Goal: Information Seeking & Learning: Learn about a topic

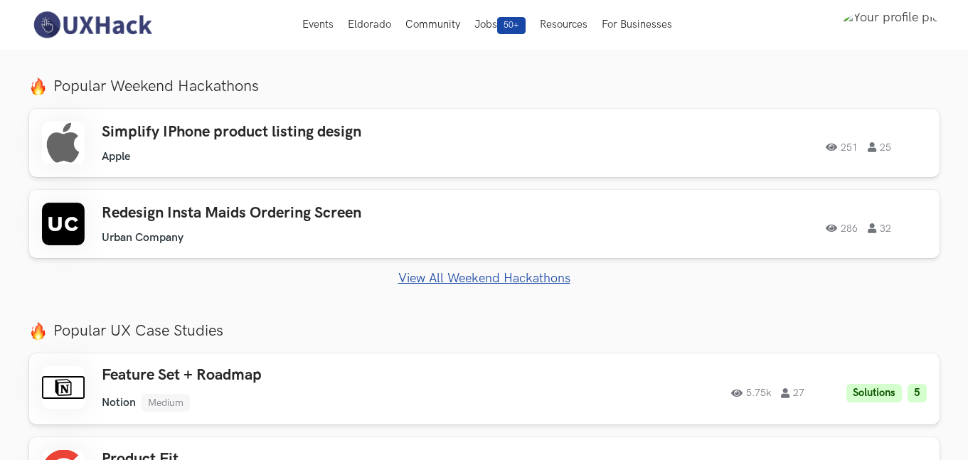
scroll to position [478, 0]
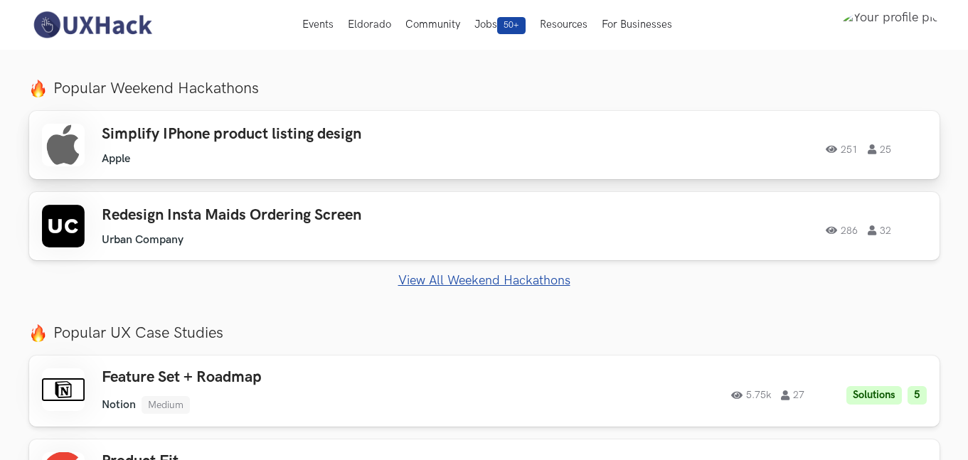
click at [388, 155] on ul "Apple" at bounding box center [304, 159] width 404 height 14
click at [679, 141] on div "251 25" at bounding box center [733, 145] width 387 height 18
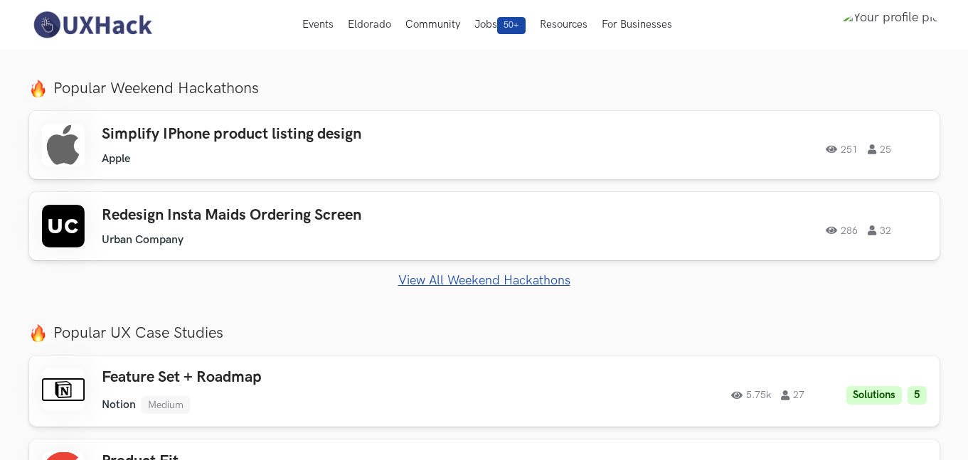
scroll to position [0, 0]
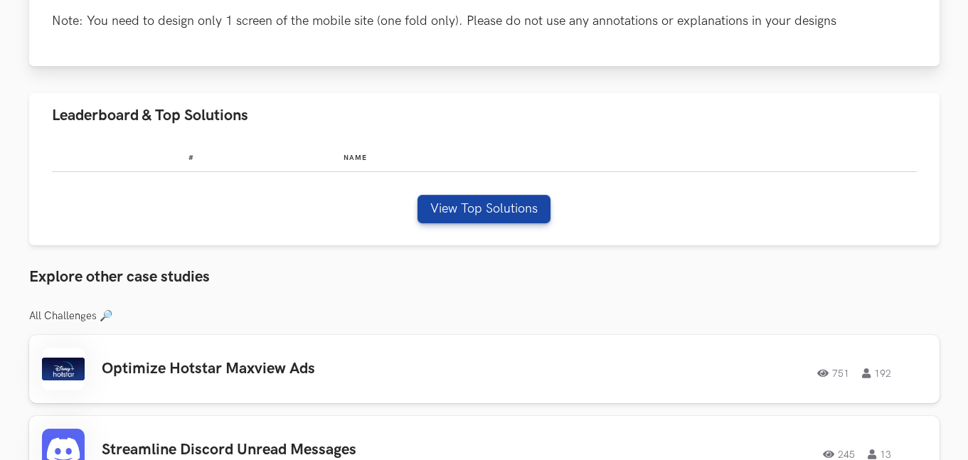
scroll to position [344, 0]
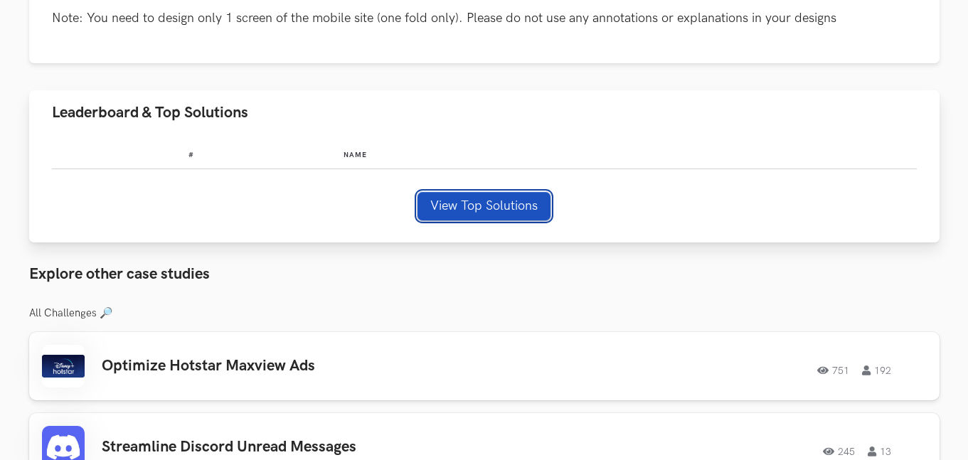
click at [492, 200] on button "View Top Solutions" at bounding box center [484, 206] width 133 height 28
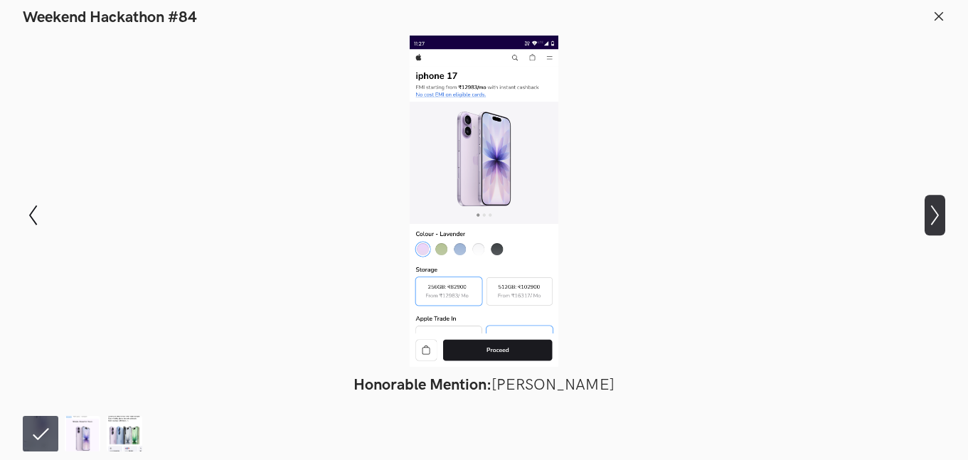
click at [933, 217] on icon "Show next slide" at bounding box center [935, 215] width 21 height 21
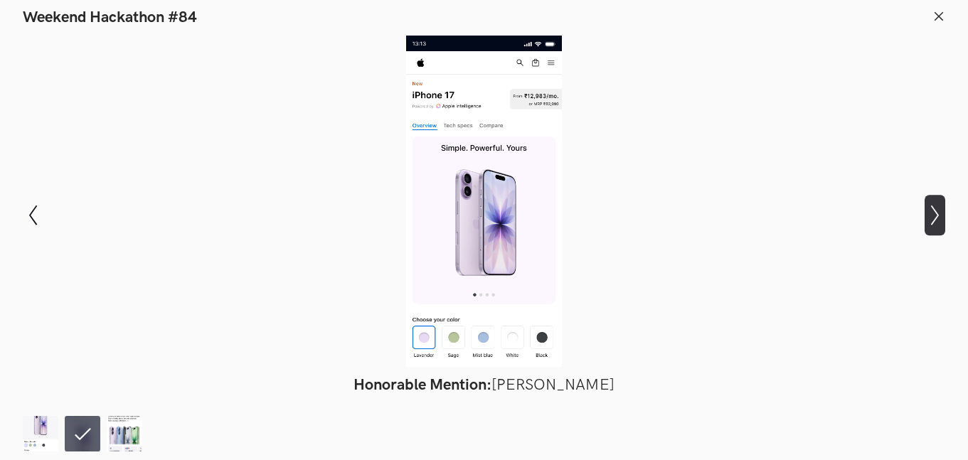
click at [933, 217] on icon "Show next slide" at bounding box center [935, 215] width 21 height 21
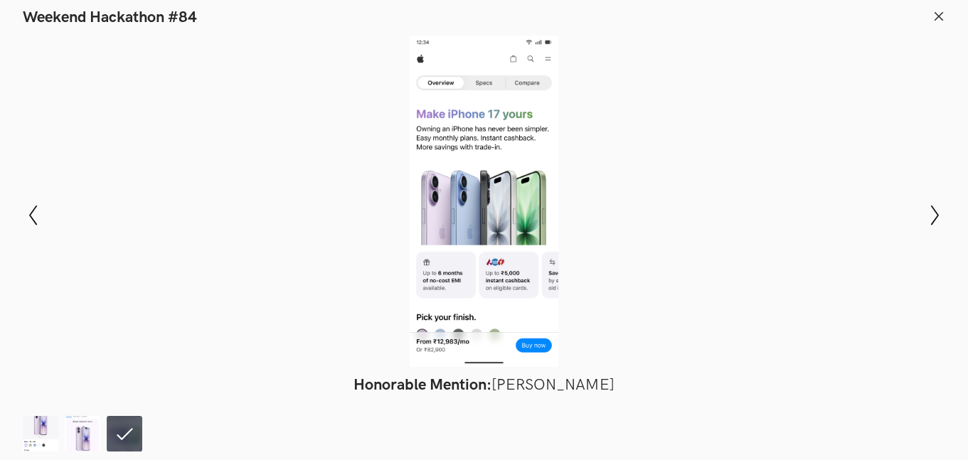
click at [21, 223] on div "Modal Gallery Slideshow Honorable Mention: [PERSON_NAME] Honorable Mention: [PE…" at bounding box center [484, 215] width 968 height 376
click at [36, 211] on icon "Show previous slide" at bounding box center [33, 215] width 21 height 21
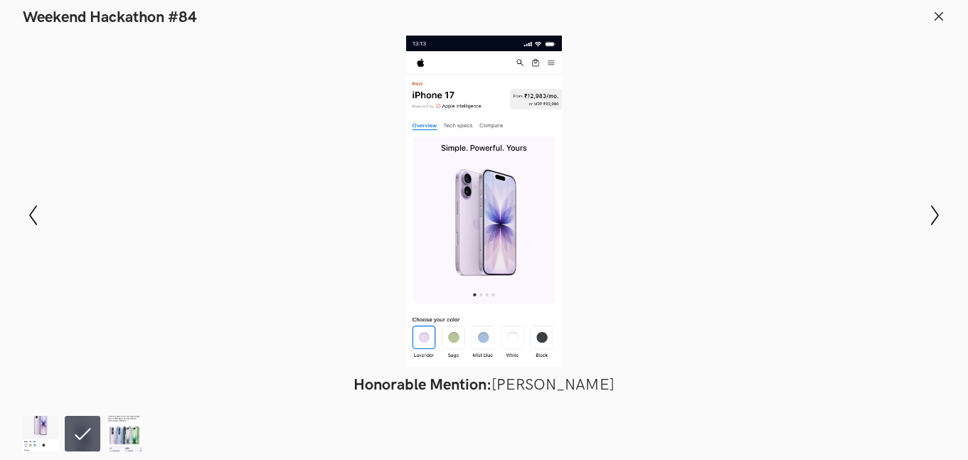
scroll to position [1044, 0]
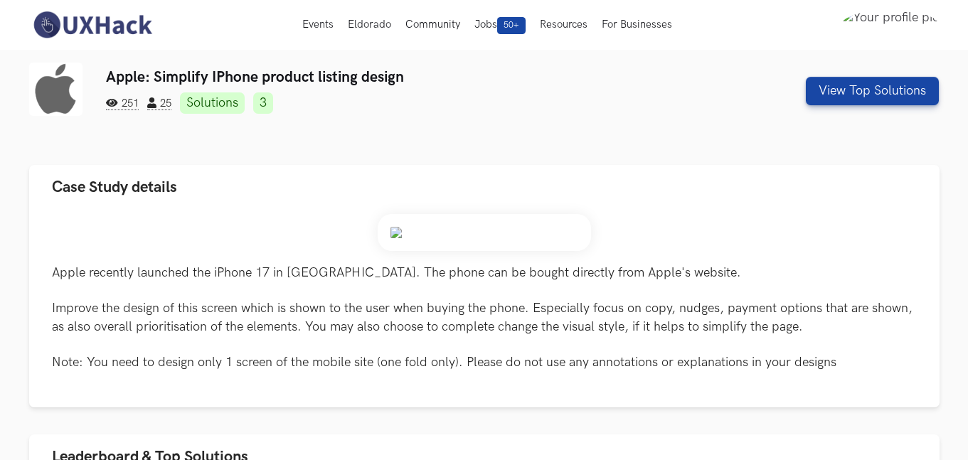
click at [735, 129] on div "Apple: Simplify IPhone product listing design 251 25 Solutions 3 View Top Solut…" at bounding box center [484, 103] width 911 height 80
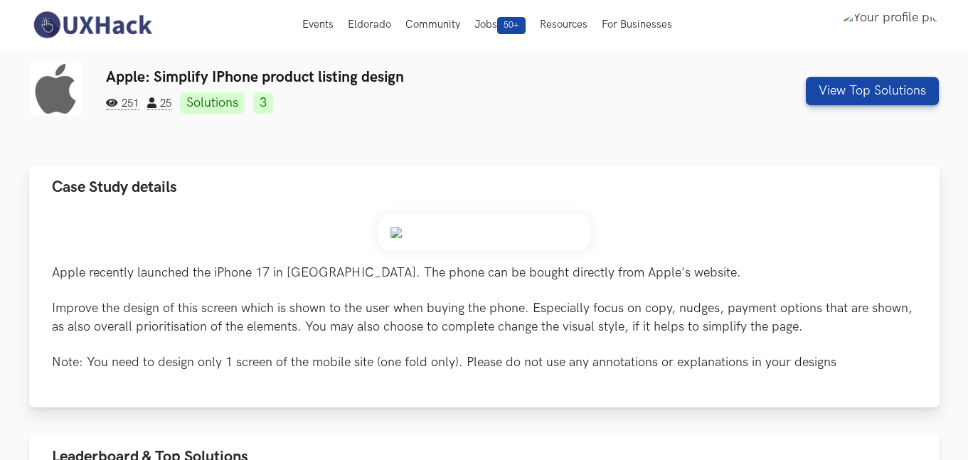
click at [847, 341] on p "Apple recently launched the iPhone 17 in India. The phone can be bought directl…" at bounding box center [484, 317] width 865 height 107
